Goal: Find contact information: Find contact information

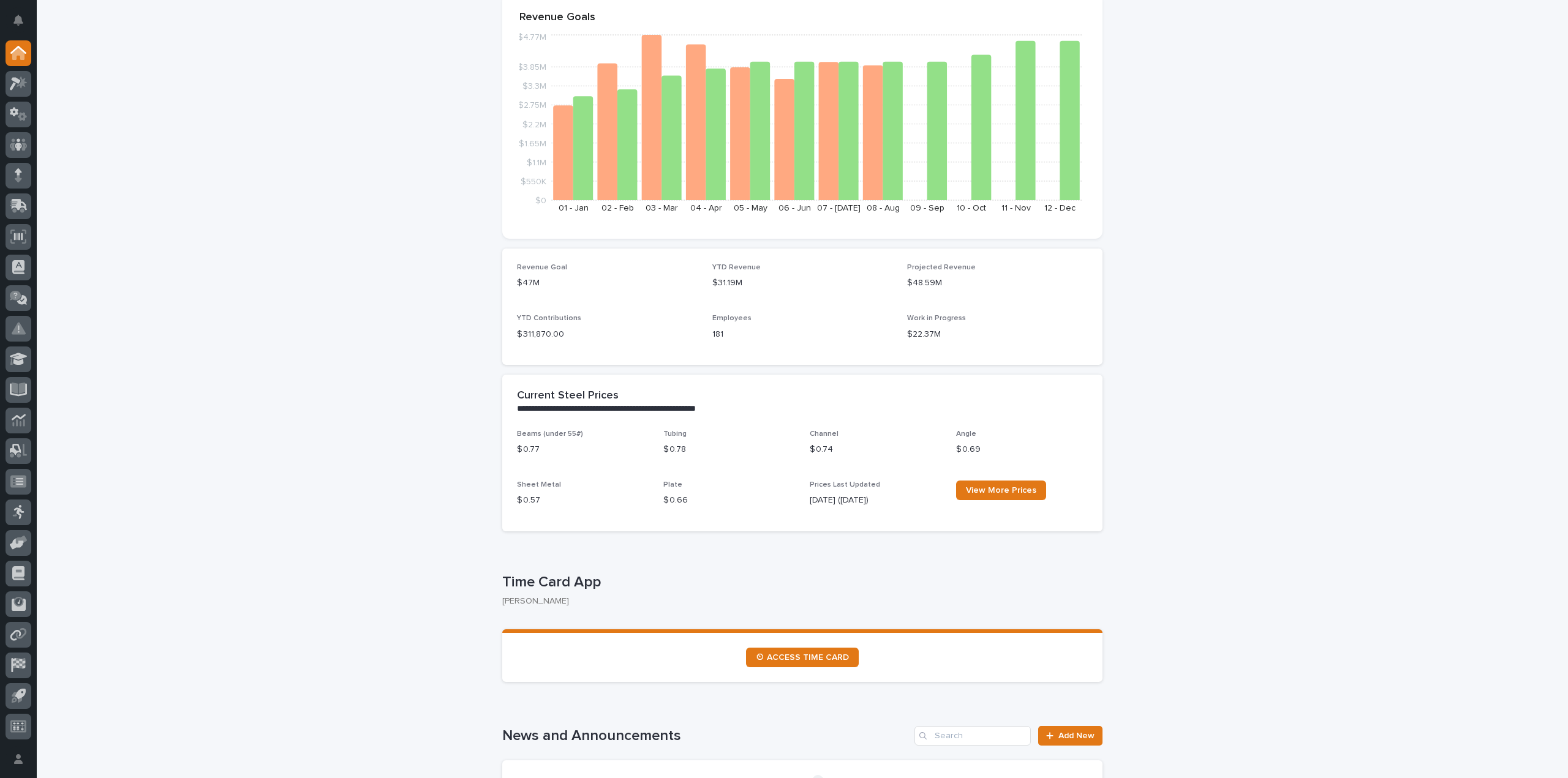
scroll to position [184, 0]
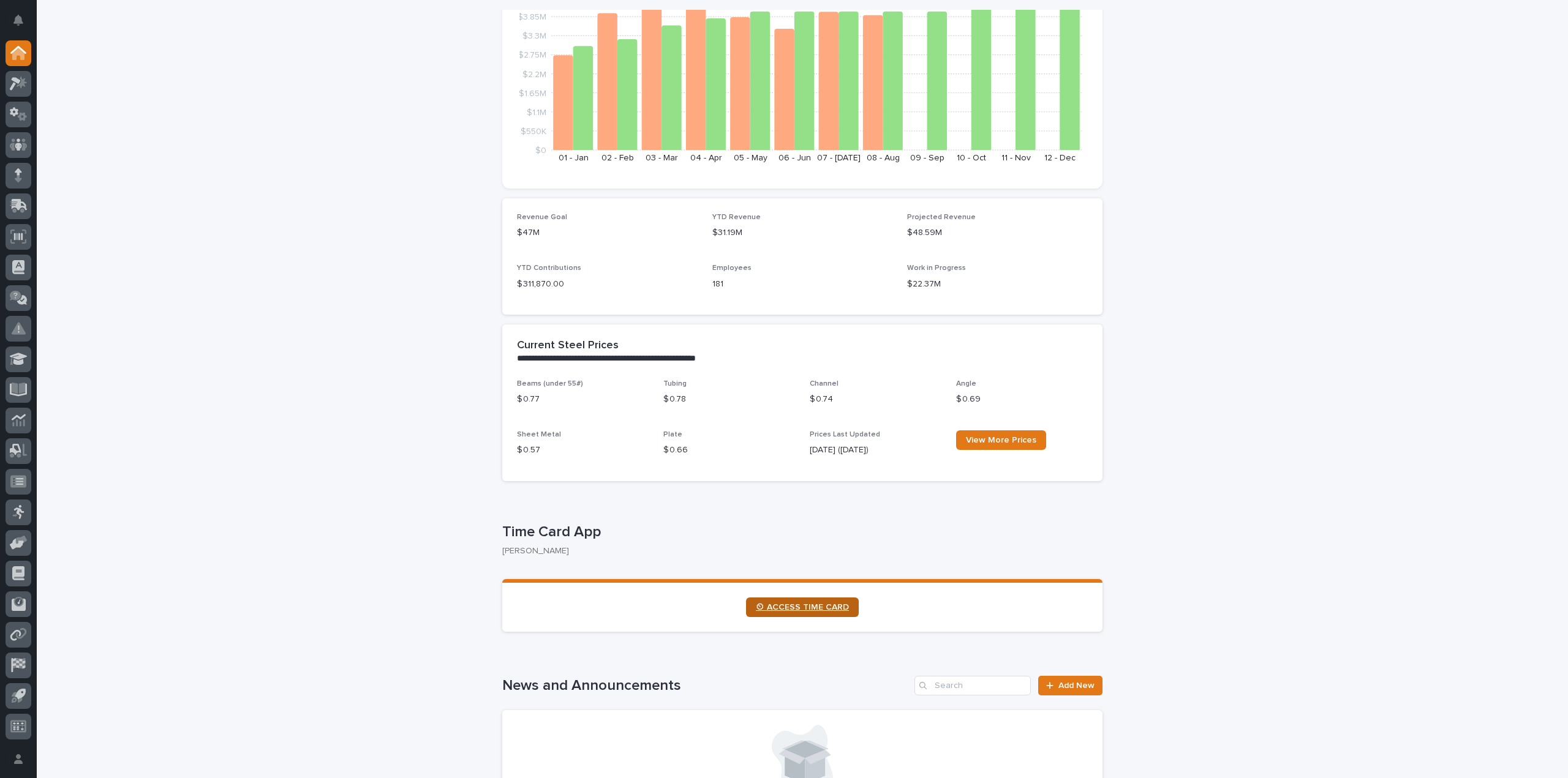
click at [781, 613] on link "⏲ ACCESS TIME CARD" at bounding box center [802, 607] width 112 height 20
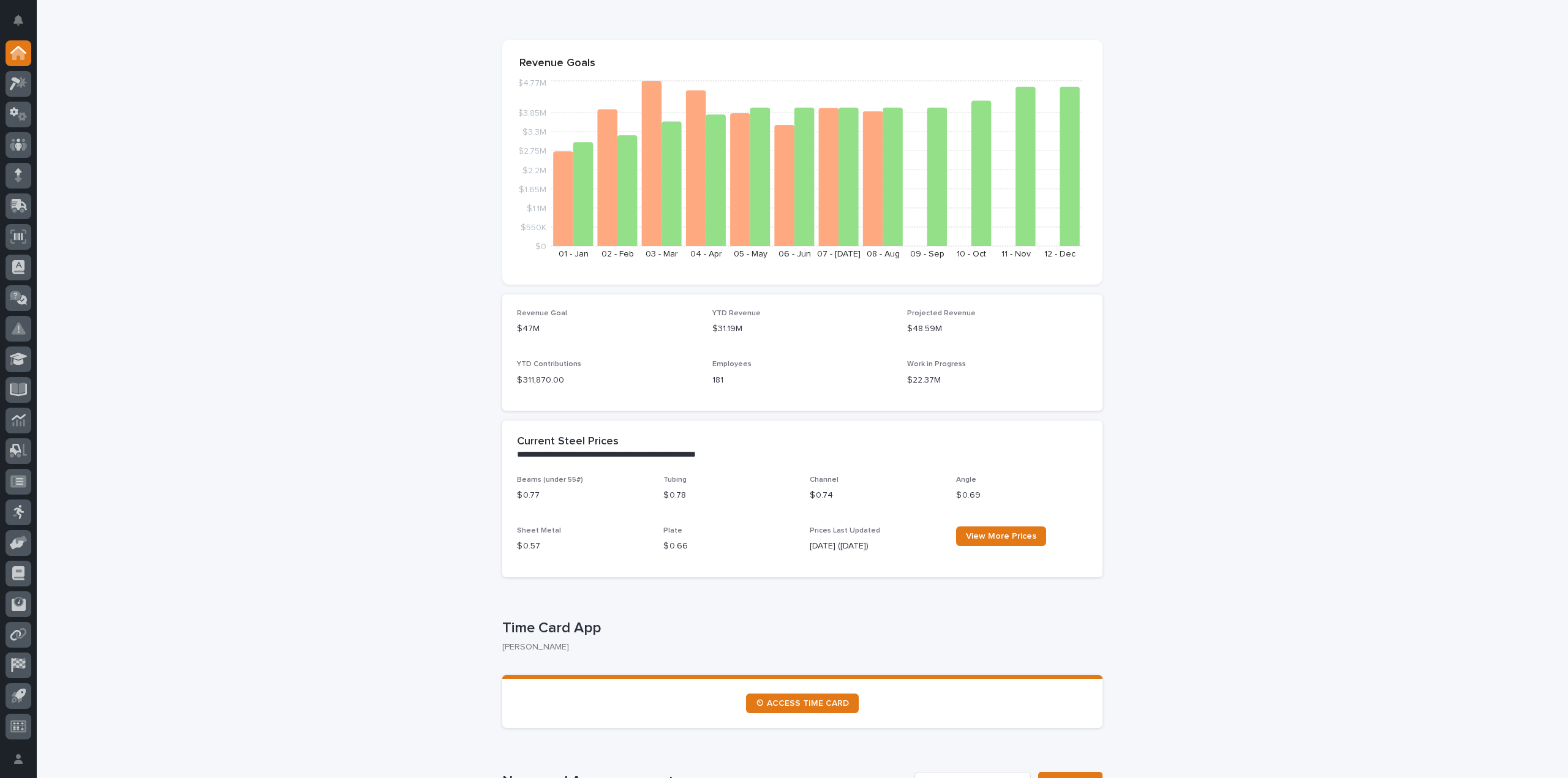
scroll to position [0, 0]
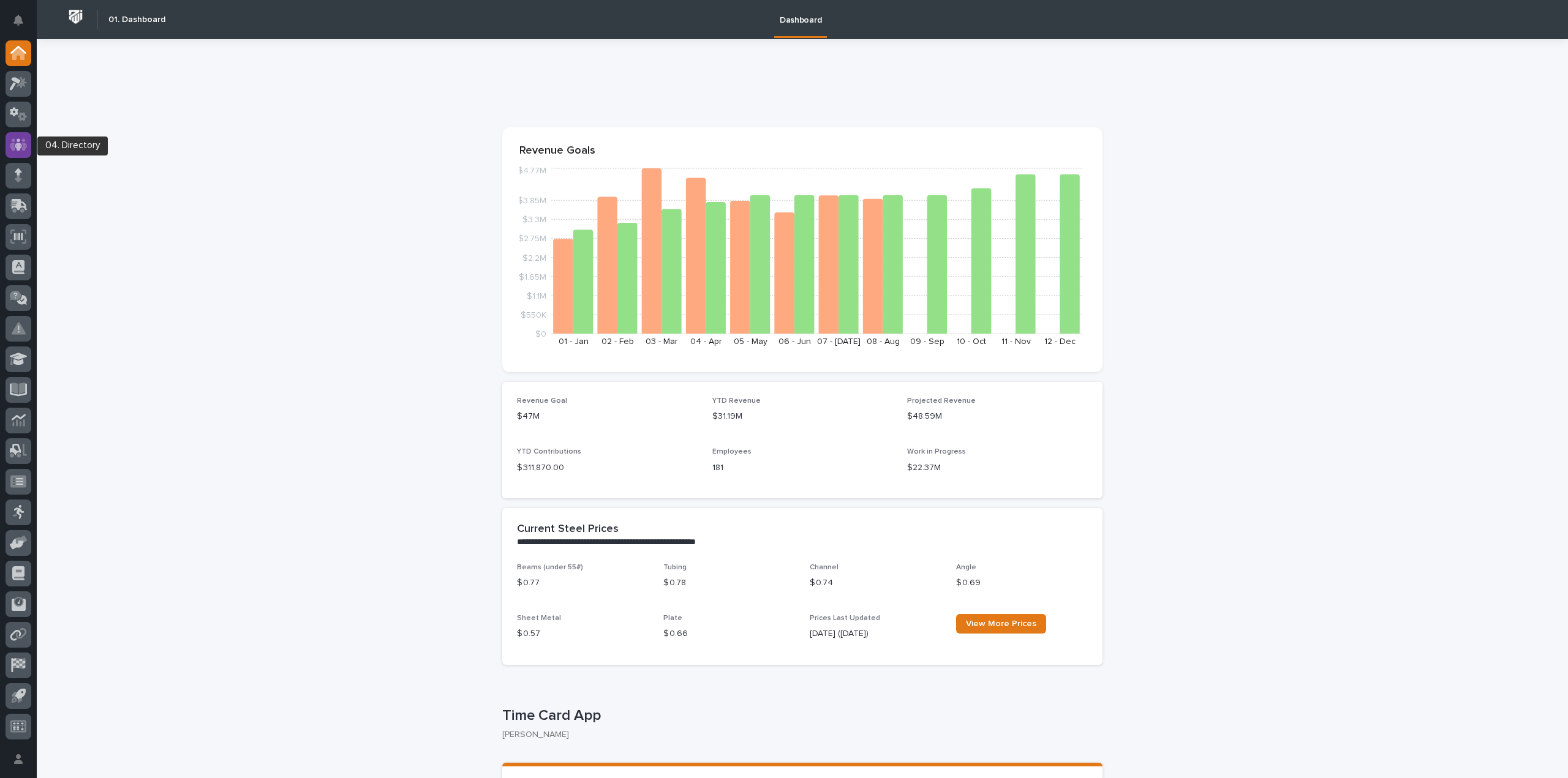
click at [19, 152] on div at bounding box center [18, 145] width 26 height 26
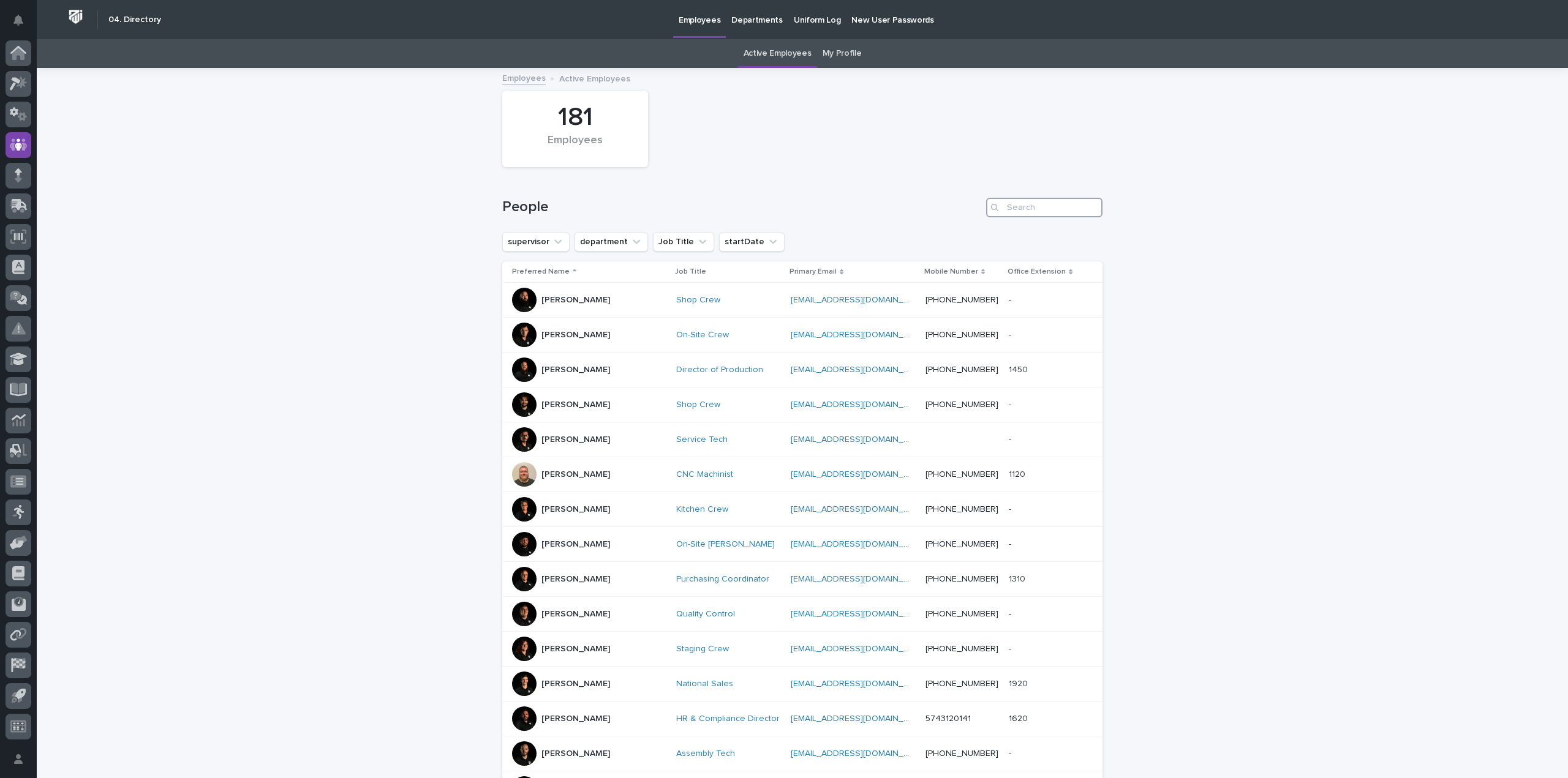
click at [1025, 206] on input "Search" at bounding box center [1044, 207] width 117 height 20
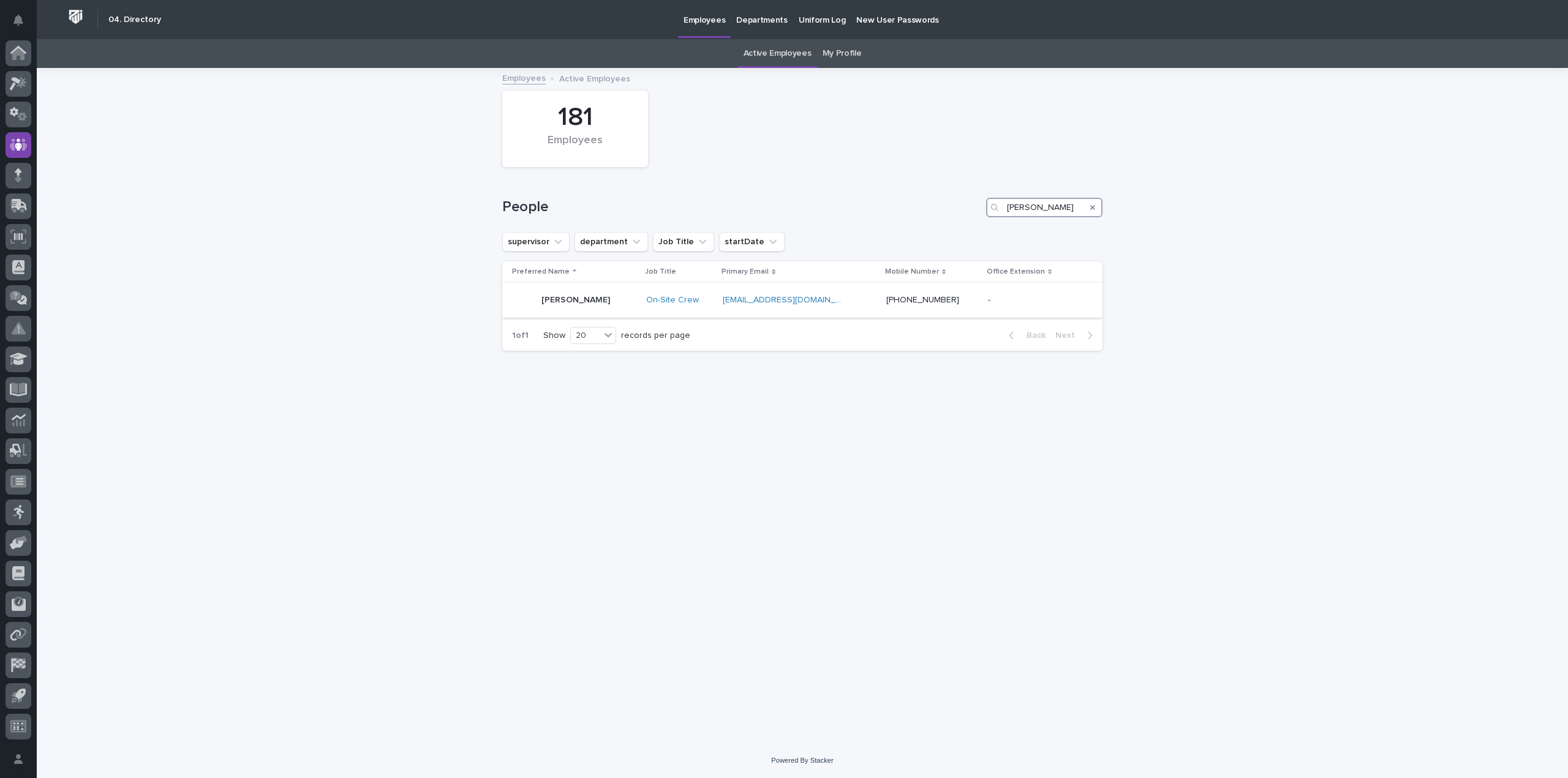
type input "[PERSON_NAME]"
click at [603, 297] on div "[PERSON_NAME]" at bounding box center [574, 300] width 124 height 25
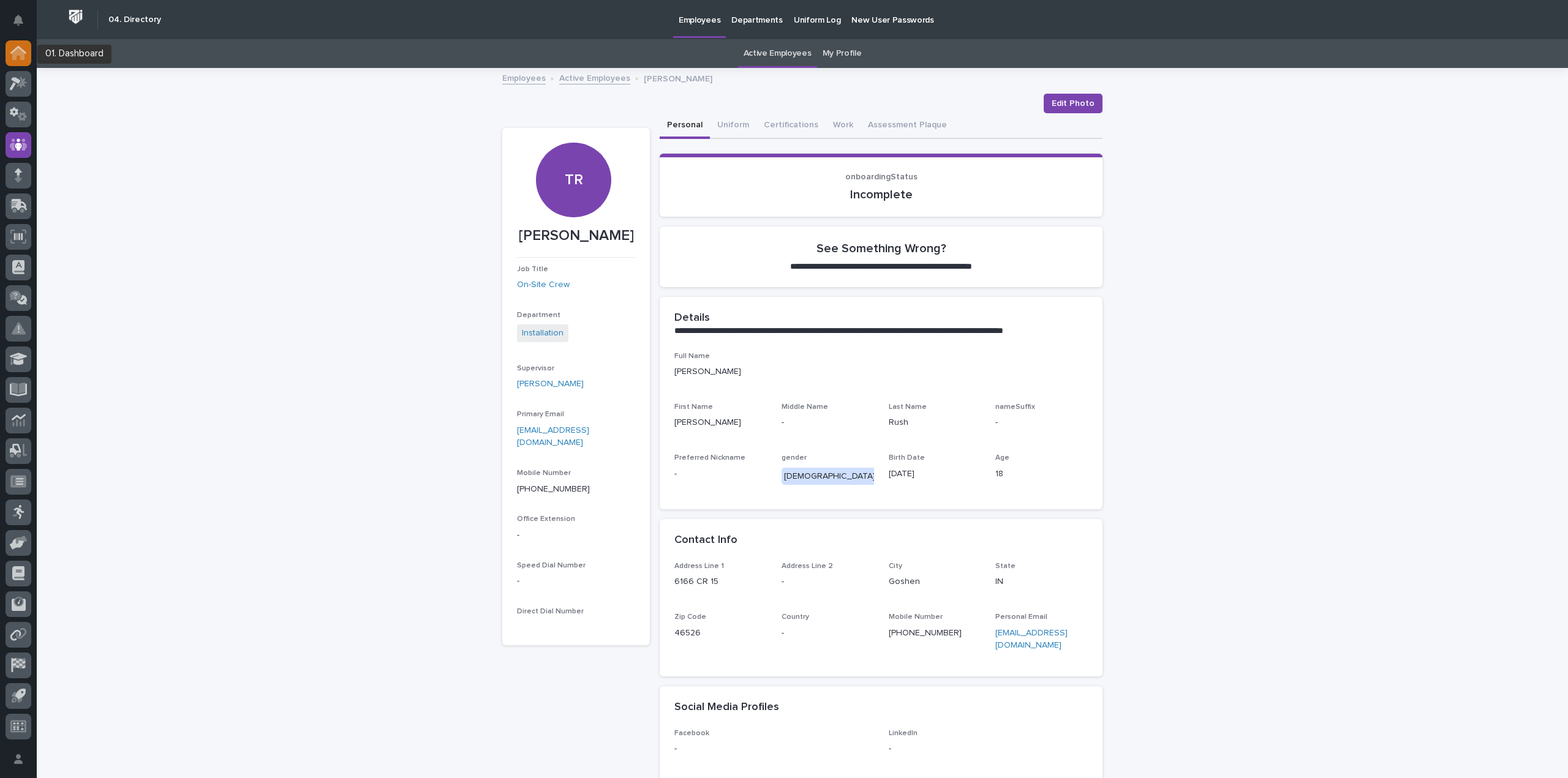
click at [20, 50] on icon at bounding box center [18, 54] width 12 height 12
